Goal: Navigation & Orientation: Find specific page/section

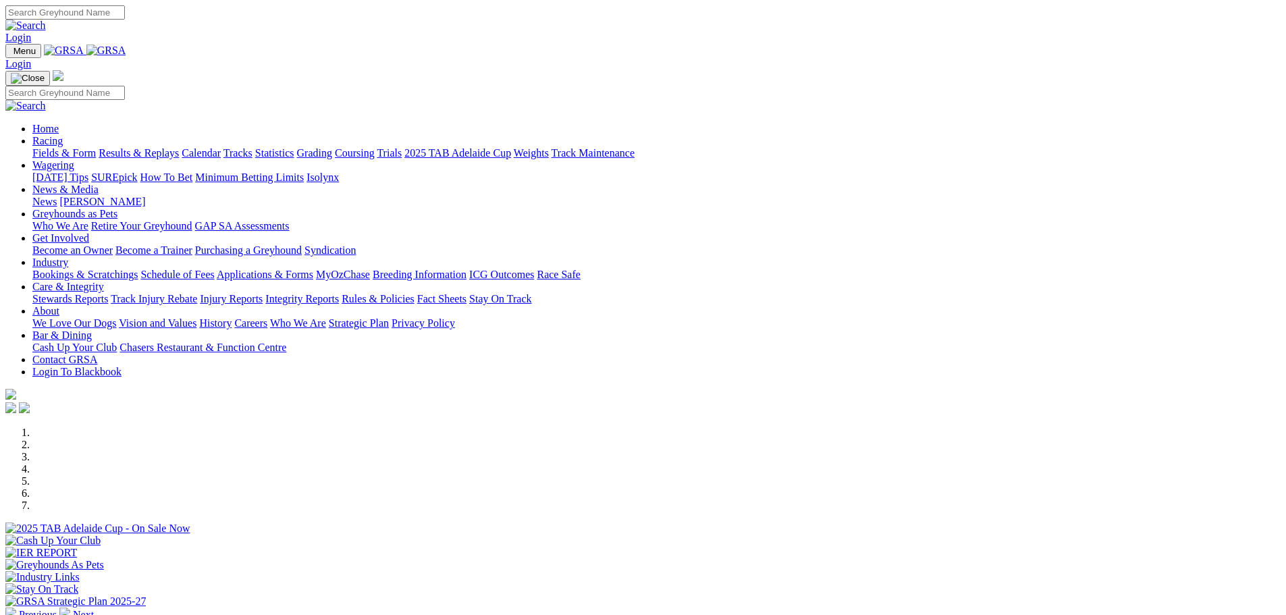
click at [63, 135] on link "Racing" at bounding box center [47, 140] width 30 height 11
click at [402, 147] on link "Trials" at bounding box center [389, 152] width 25 height 11
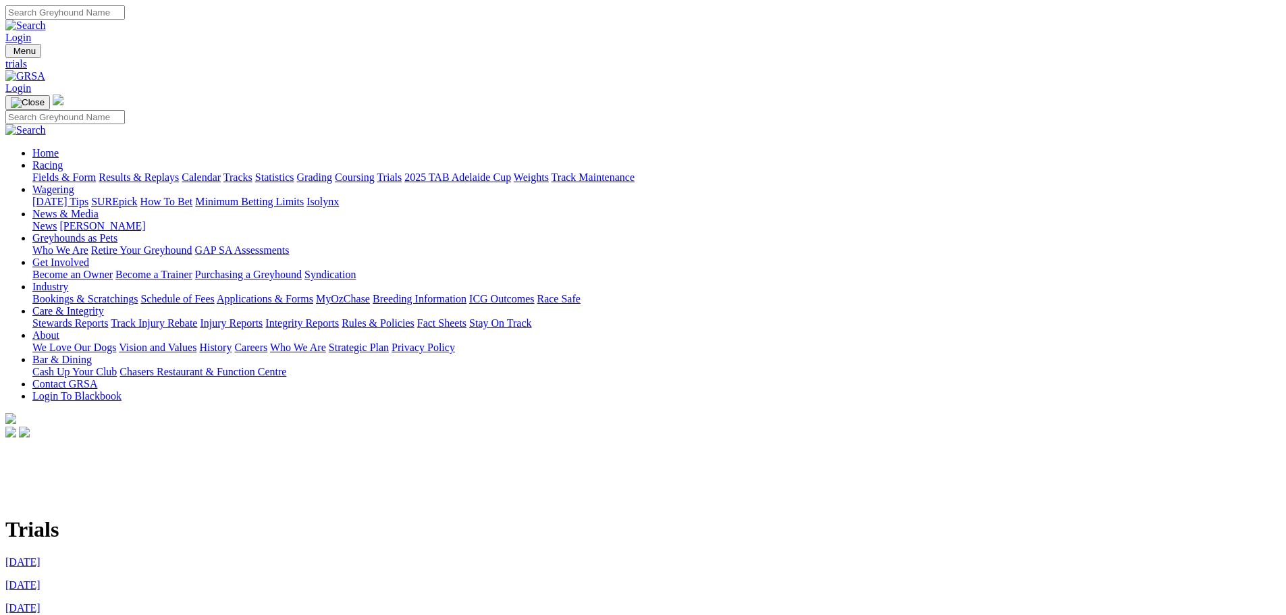
click at [68, 281] on link "Industry" at bounding box center [50, 286] width 36 height 11
click at [59, 329] on link "About" at bounding box center [45, 334] width 27 height 11
click at [92, 354] on link "Bar & Dining" at bounding box center [61, 359] width 59 height 11
click at [221, 171] on link "Calendar" at bounding box center [201, 176] width 39 height 11
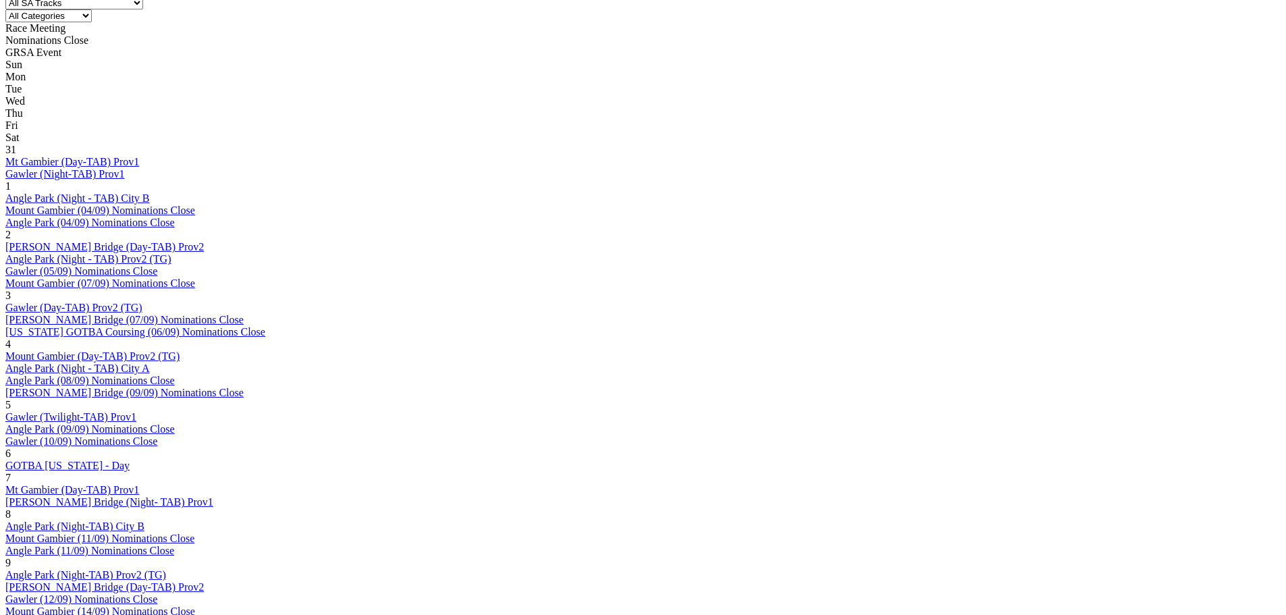
scroll to position [608, 0]
